Goal: Register for event/course

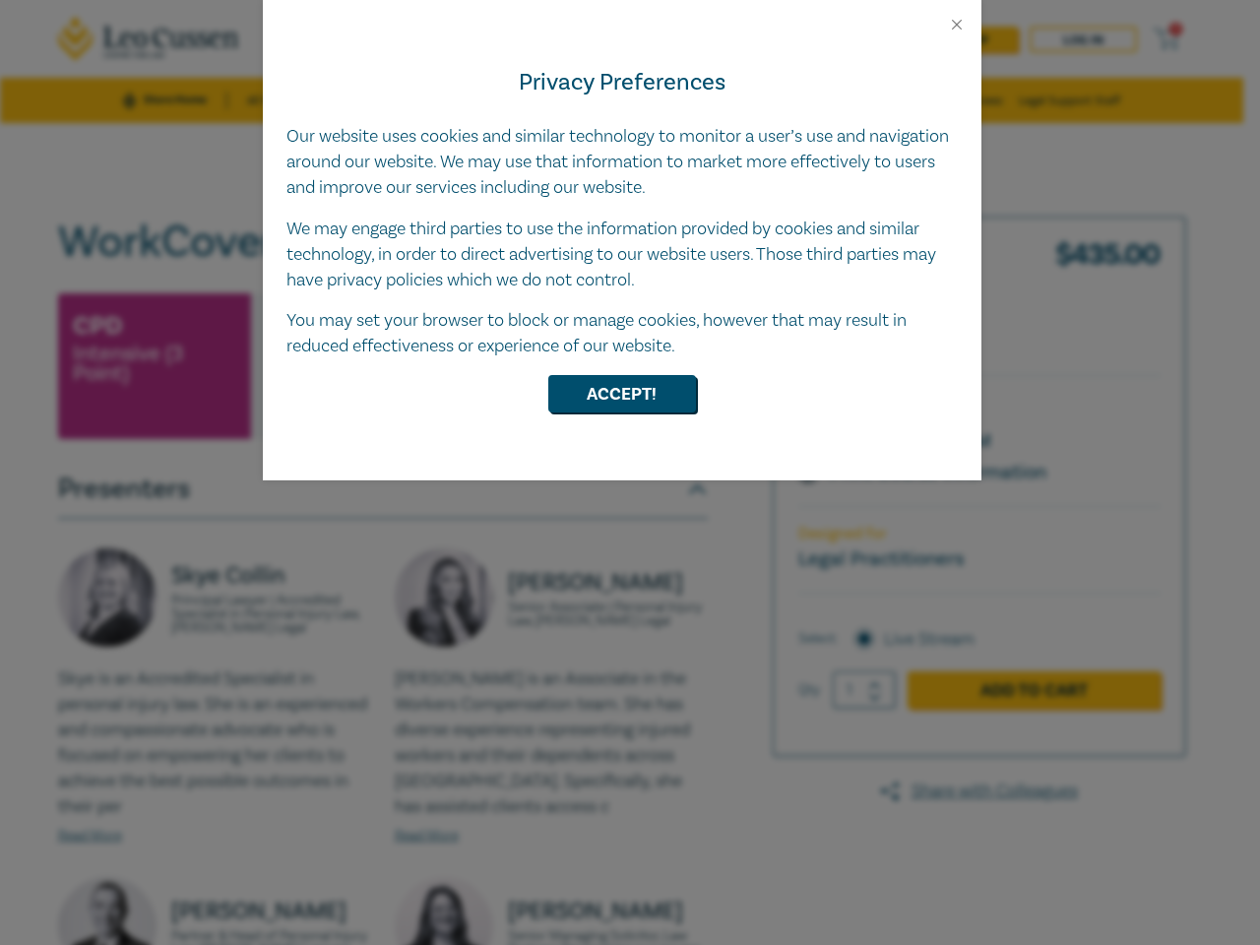
click at [630, 472] on div "Privacy Preferences Our website uses cookies and similar technology to monitor …" at bounding box center [622, 256] width 719 height 447
click at [957, 25] on button "Close" at bounding box center [957, 25] width 18 height 18
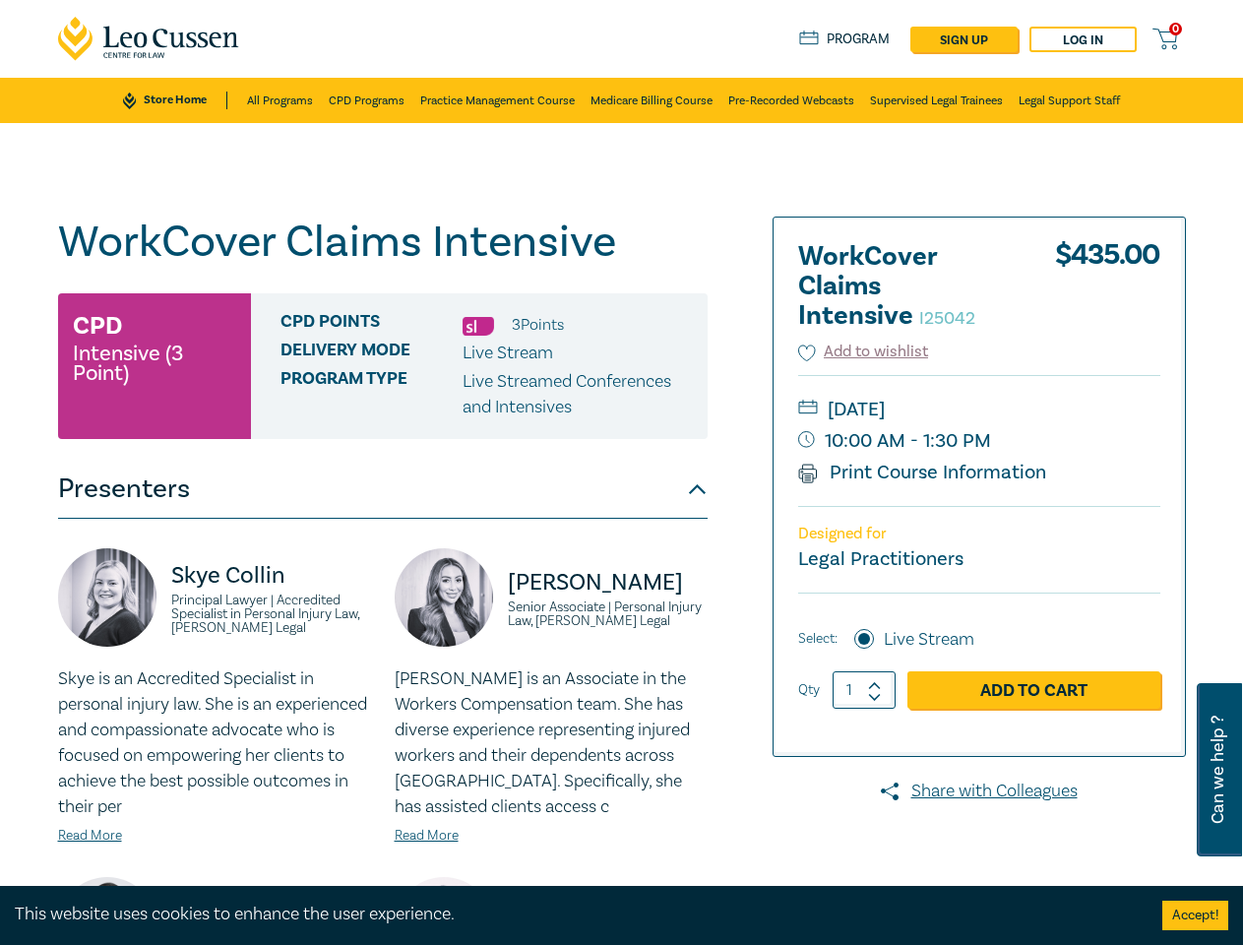
click at [622, 394] on p "Live Streamed Conferences and Intensives" at bounding box center [578, 394] width 230 height 51
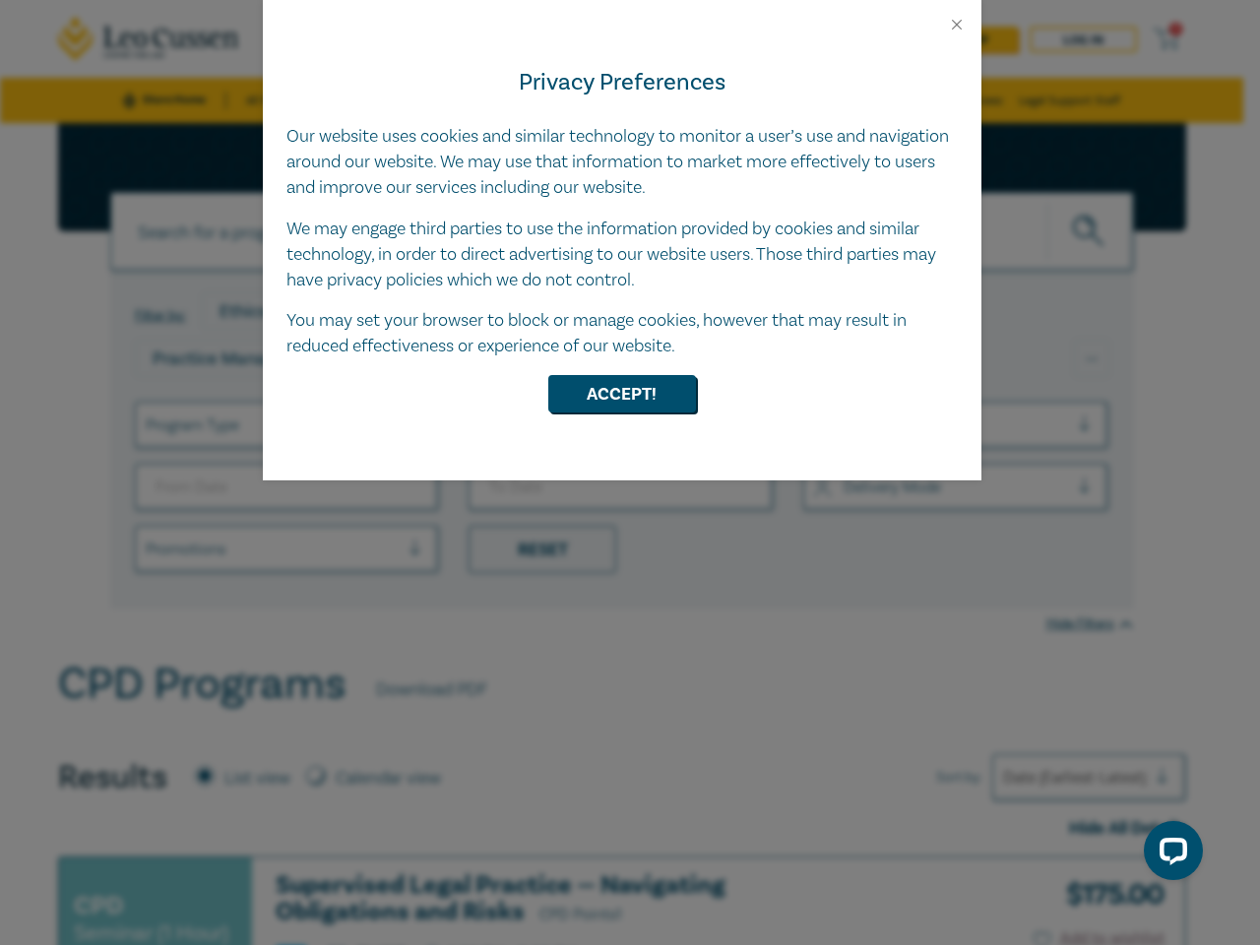
click at [630, 472] on div "Privacy Preferences Our website uses cookies and similar technology to monitor …" at bounding box center [622, 256] width 719 height 447
click at [957, 25] on button "Close" at bounding box center [957, 25] width 18 height 18
click at [622, 394] on button "Accept!" at bounding box center [622, 393] width 148 height 37
